Goal: Find specific page/section: Find specific page/section

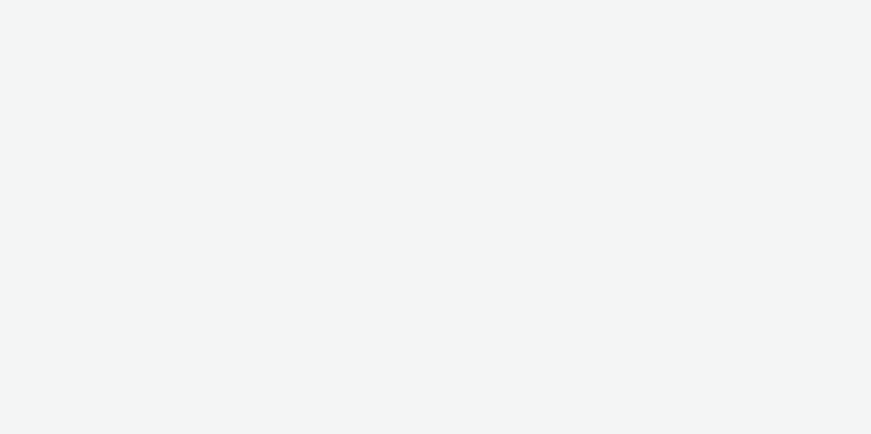
select select "9bcd8e0d-5764-4b89-88fe-b89ee02050ce"
select select "b9dae05b-e3f1-4ff2-954b-b373158465c4"
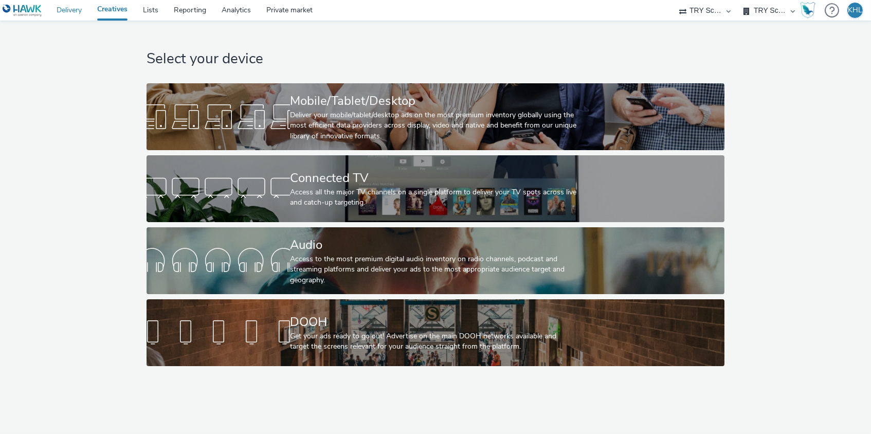
click at [72, 12] on link "Delivery" at bounding box center [69, 10] width 41 height 21
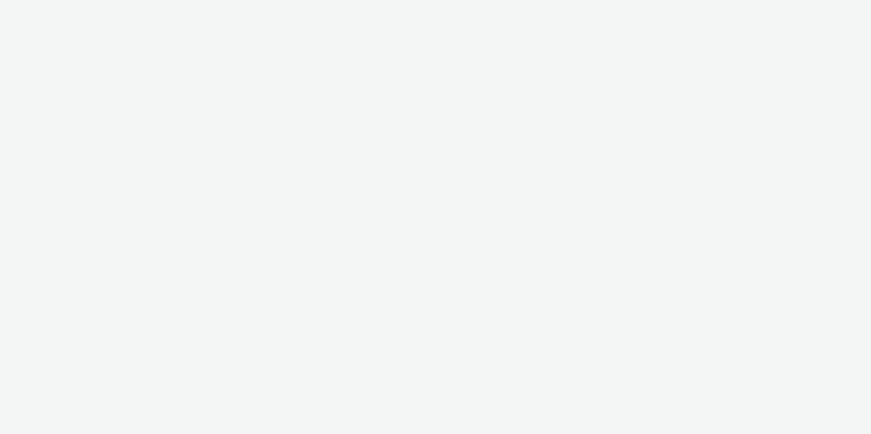
select select "c2295f28-7c96-446f-b279-53c23ee2b854"
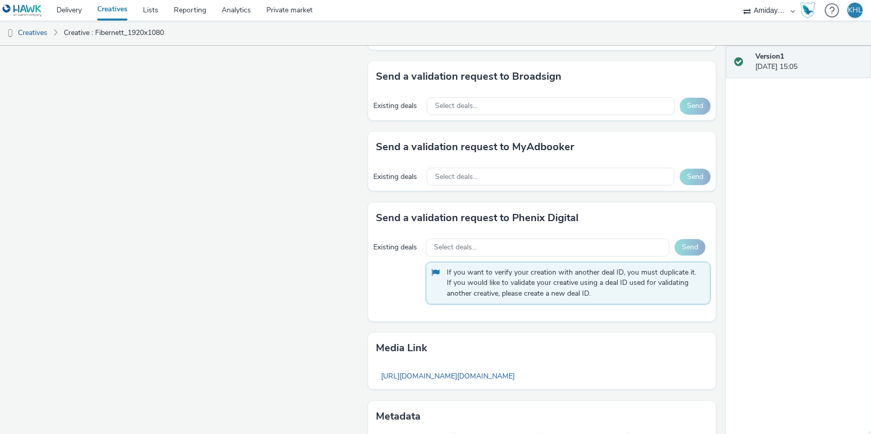
scroll to position [570, 0]
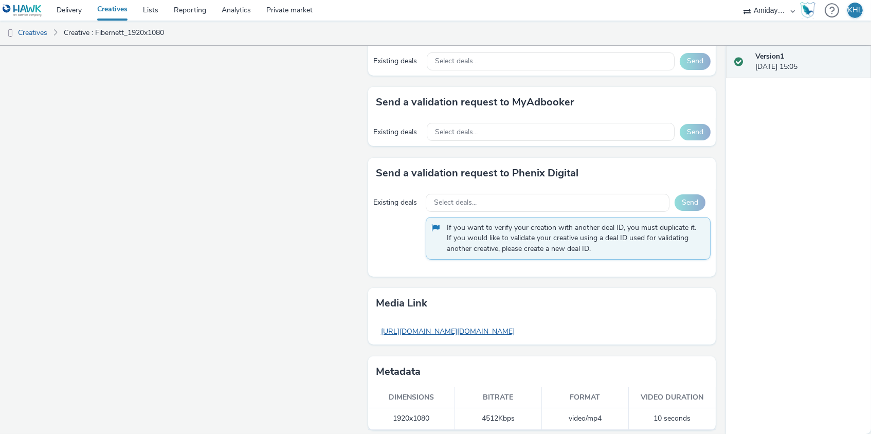
click at [481, 321] on link "https://tabmo-cdn.s3.eu-west-1.amazonaws.com/hawk.tabmo.io/organizations/2b4b67…" at bounding box center [448, 331] width 144 height 20
